Goal: Navigation & Orientation: Find specific page/section

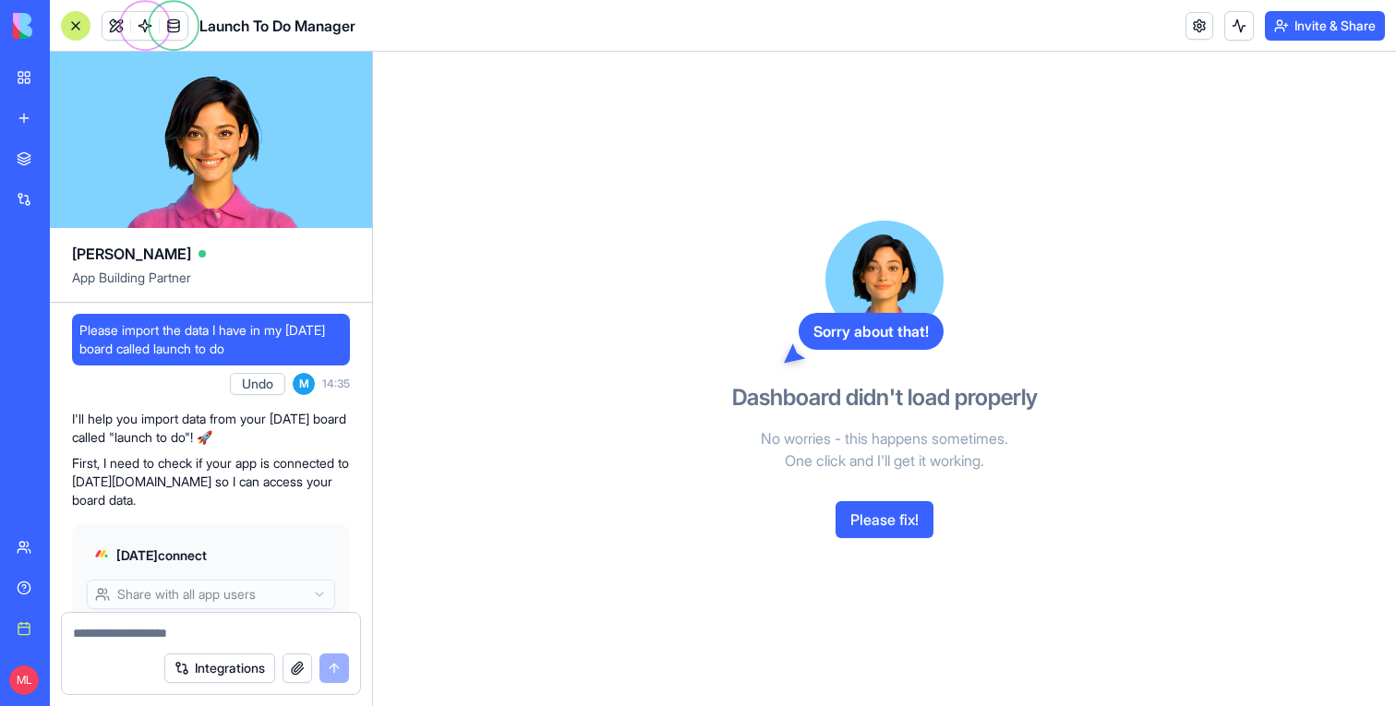
scroll to position [1305, 0]
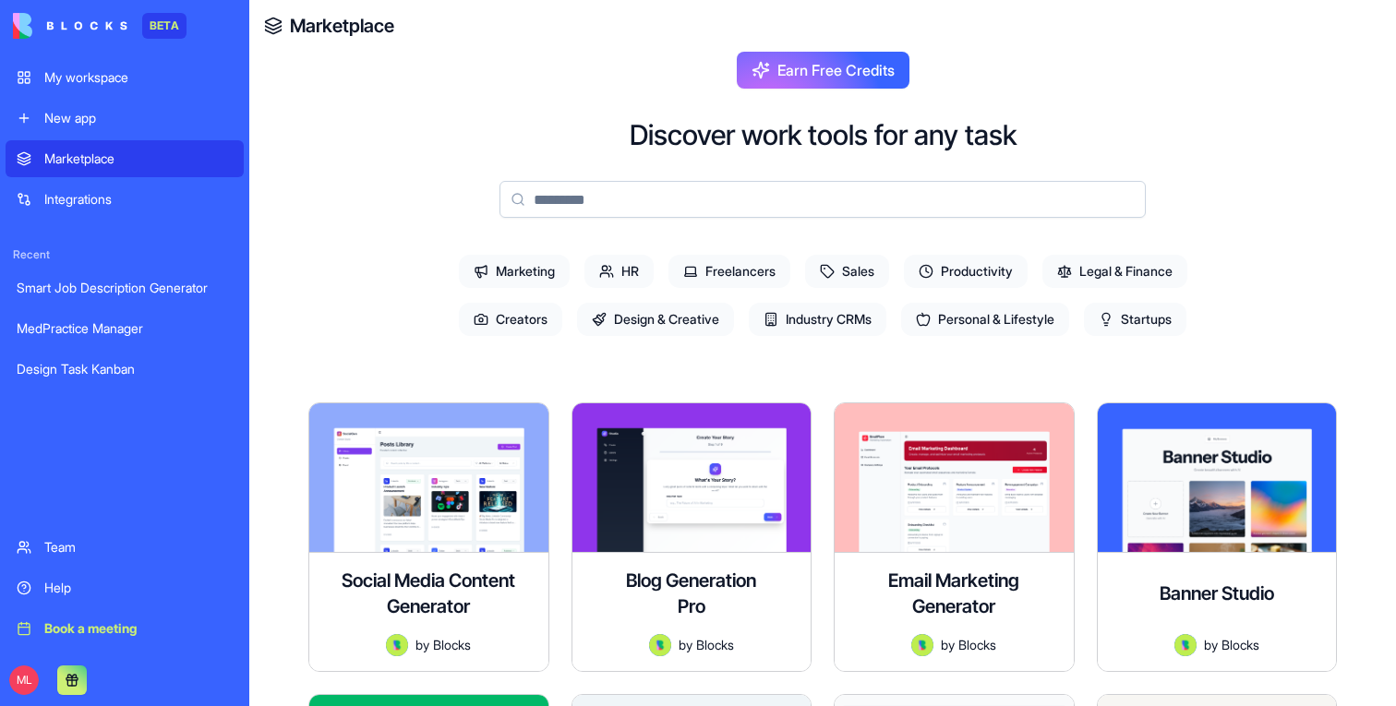
scroll to position [4783, 0]
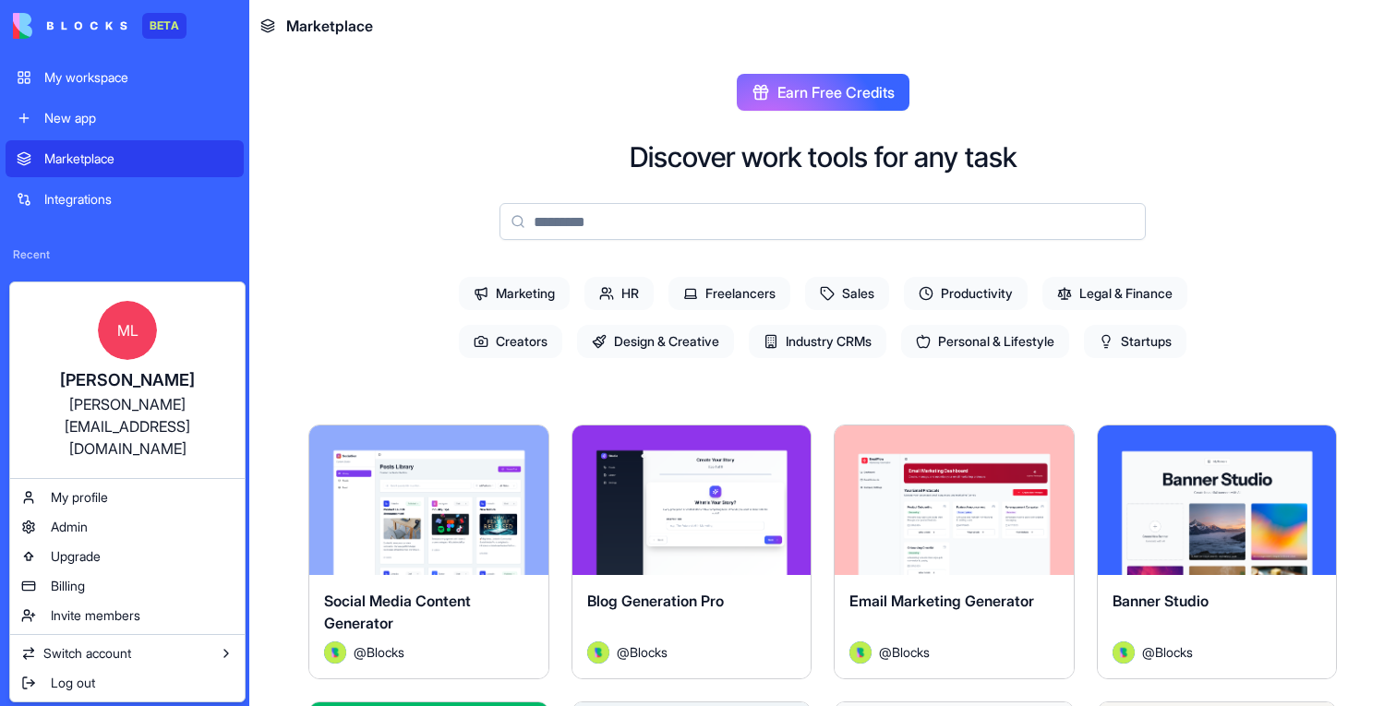
click at [334, 312] on html "BETA My workspace New app Marketplace Integrations Recent New App New App Launc…" at bounding box center [698, 353] width 1396 height 706
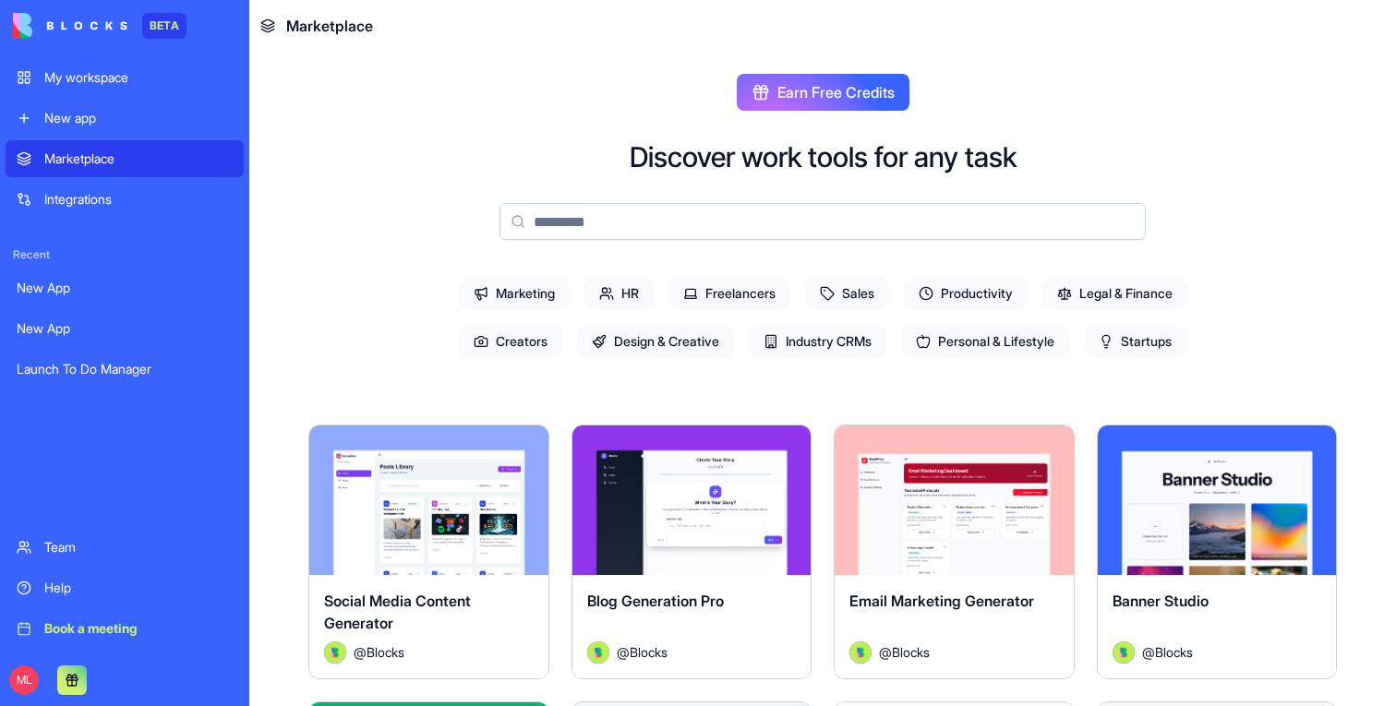
click at [120, 547] on div "Team" at bounding box center [138, 547] width 188 height 18
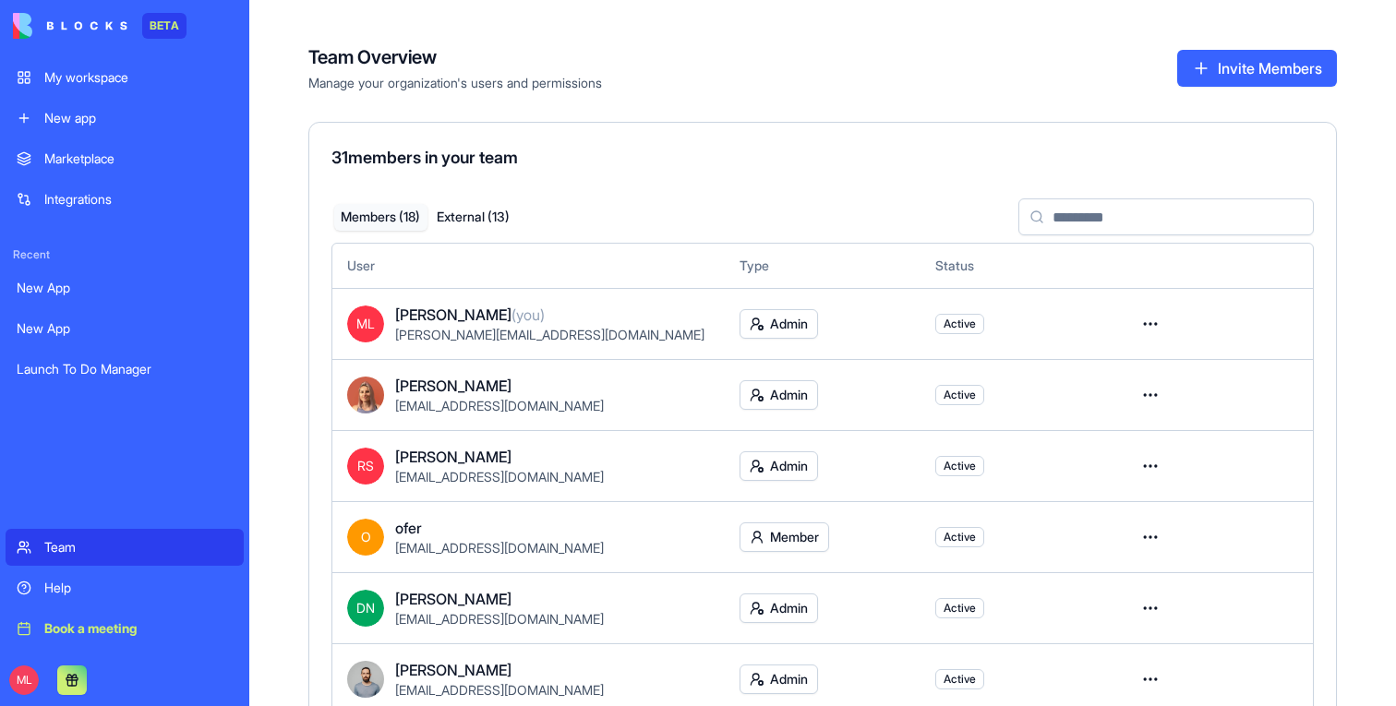
click at [1155, 324] on html "BETA My workspace New app Marketplace Integrations Recent New App New App Launc…" at bounding box center [698, 353] width 1396 height 706
click at [1140, 296] on html "BETA My workspace New app Marketplace Integrations Recent New App New App Launc…" at bounding box center [698, 353] width 1396 height 706
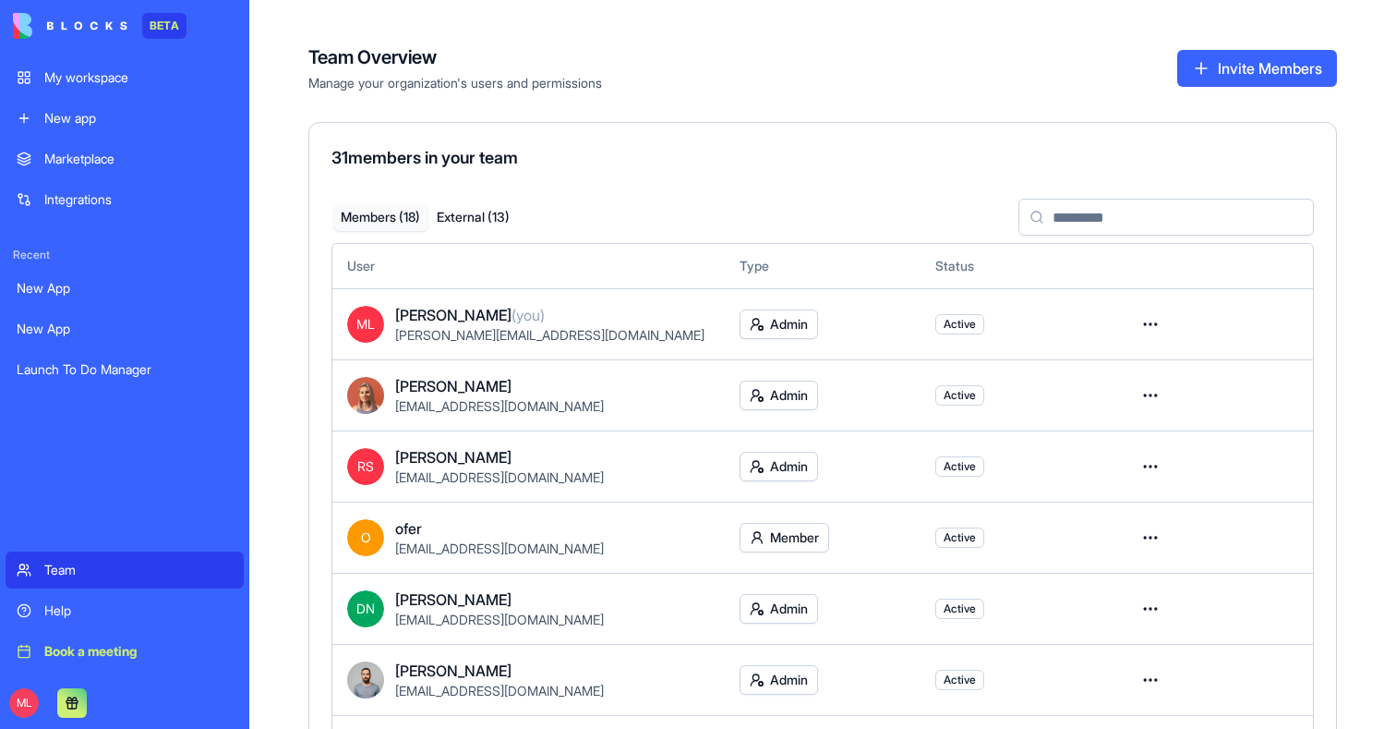
click at [1140, 320] on html "BETA My workspace New app Marketplace Integrations Recent New App New App Launc…" at bounding box center [698, 364] width 1396 height 729
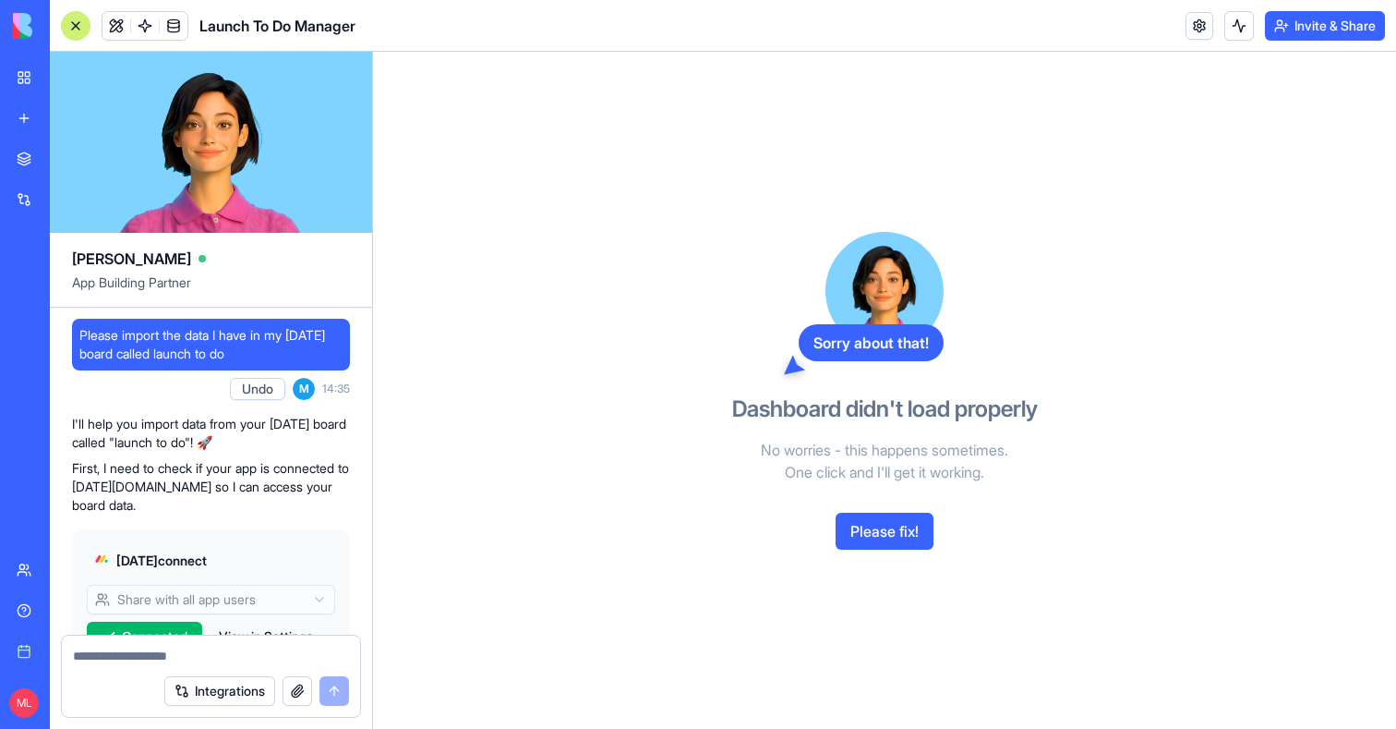
scroll to position [1287, 0]
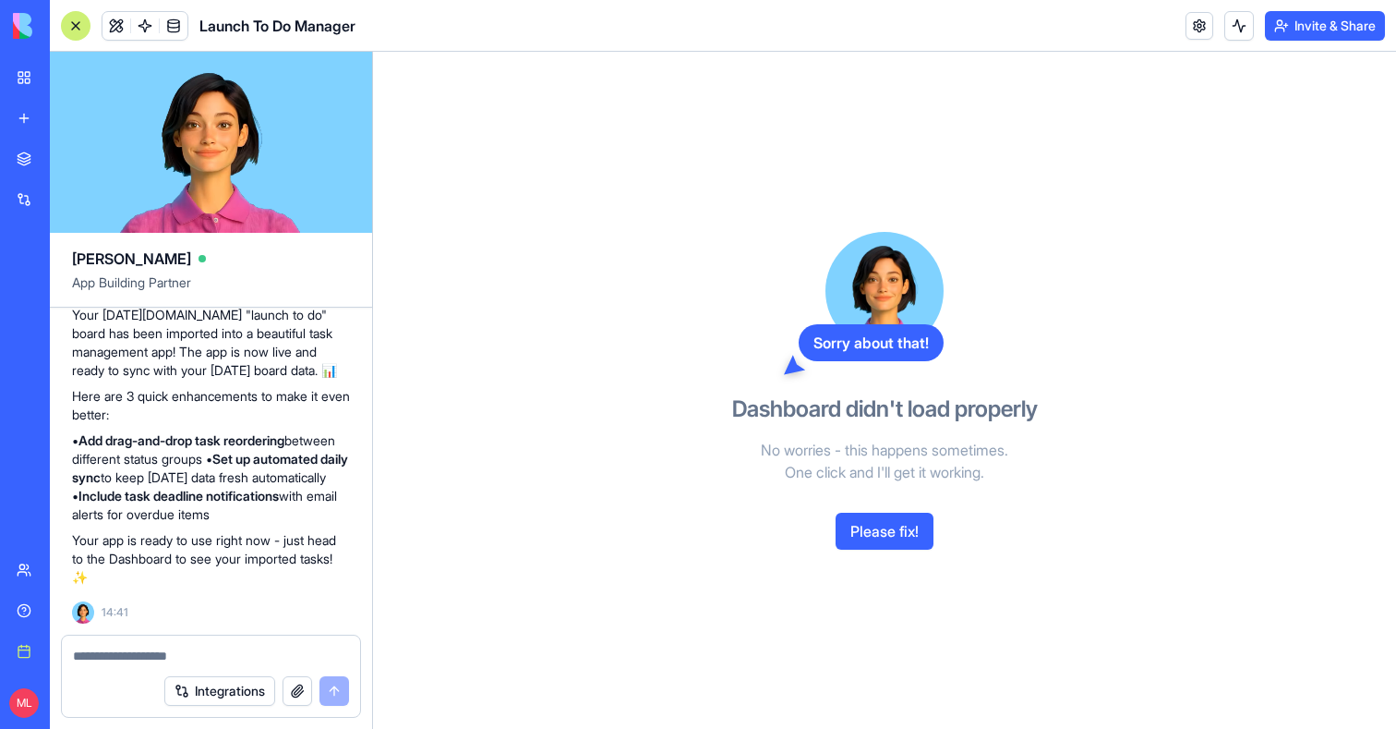
click at [900, 523] on button "Please fix!" at bounding box center [885, 531] width 98 height 37
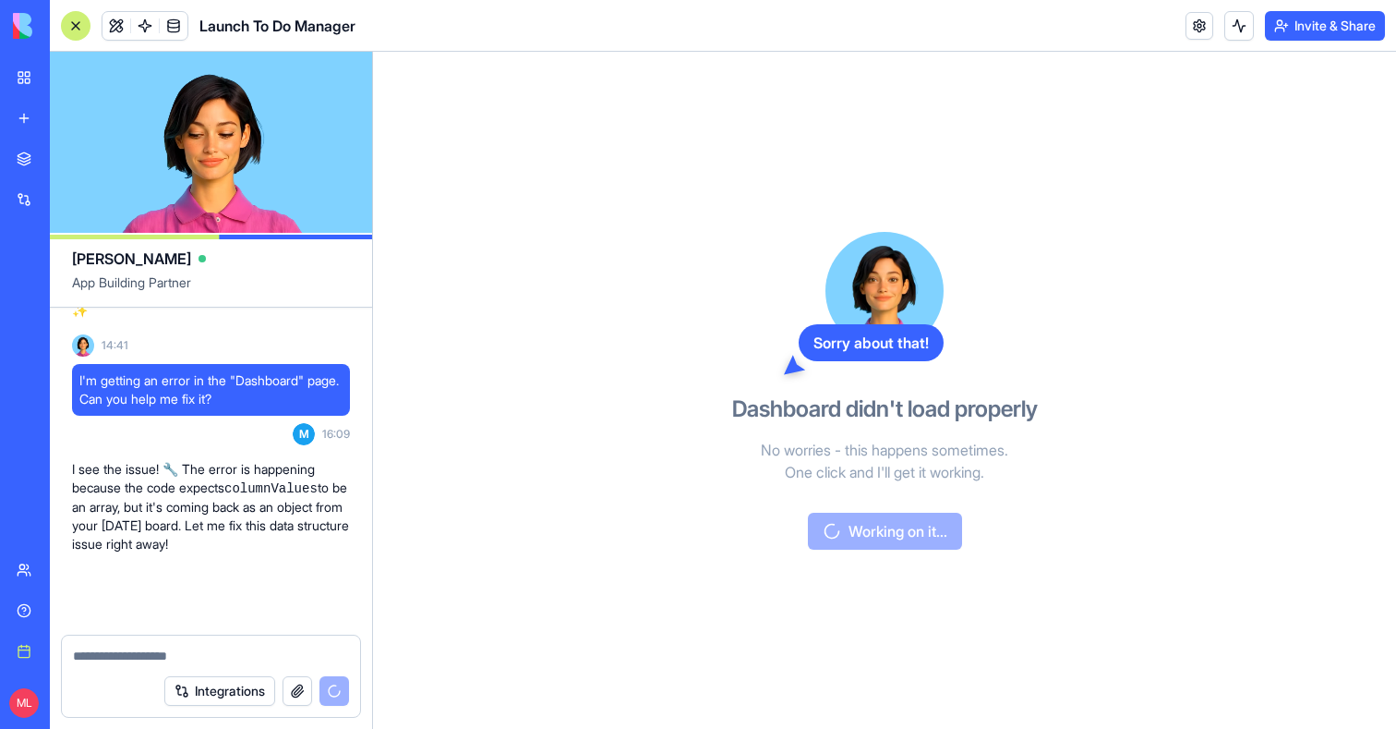
scroll to position [1554, 0]
